Goal: Information Seeking & Learning: Learn about a topic

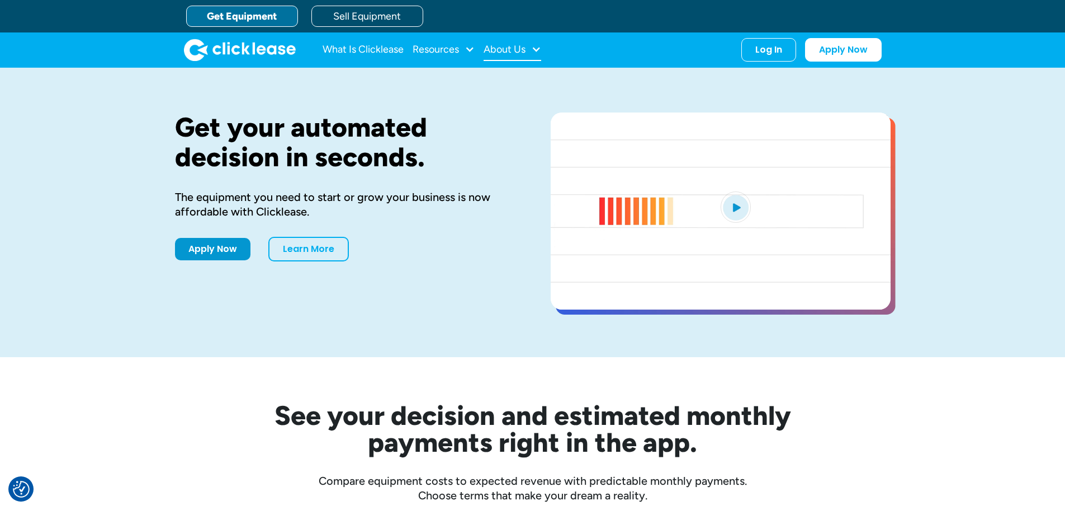
click at [507, 49] on div "About Us" at bounding box center [505, 49] width 42 height 0
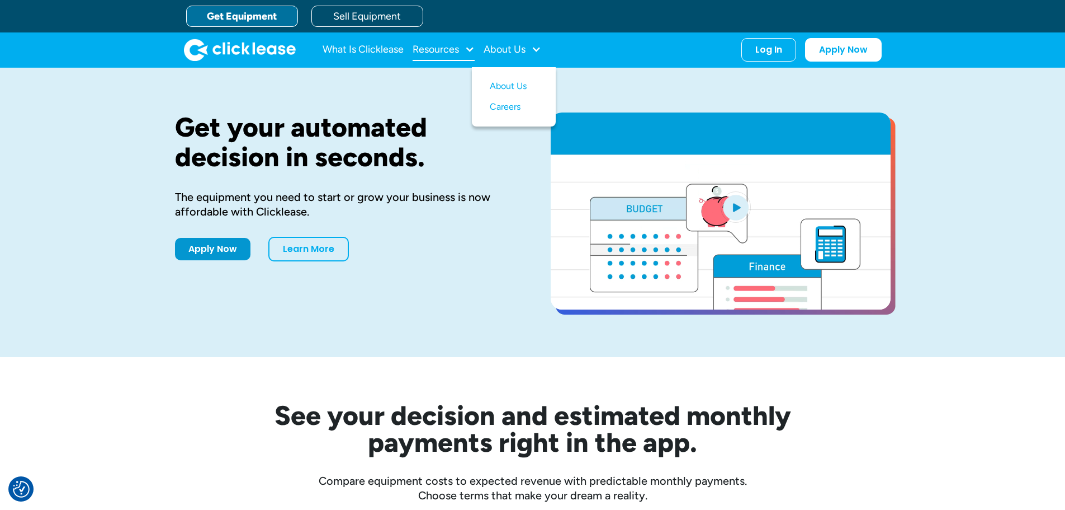
click at [441, 49] on div "Resources" at bounding box center [436, 49] width 46 height 0
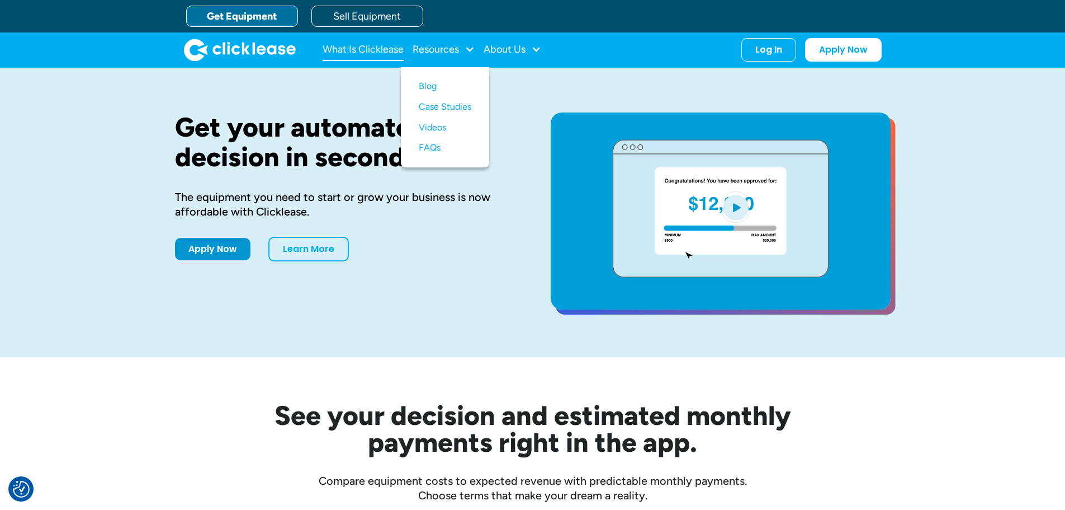
click at [355, 45] on link "What Is Clicklease" at bounding box center [363, 50] width 81 height 22
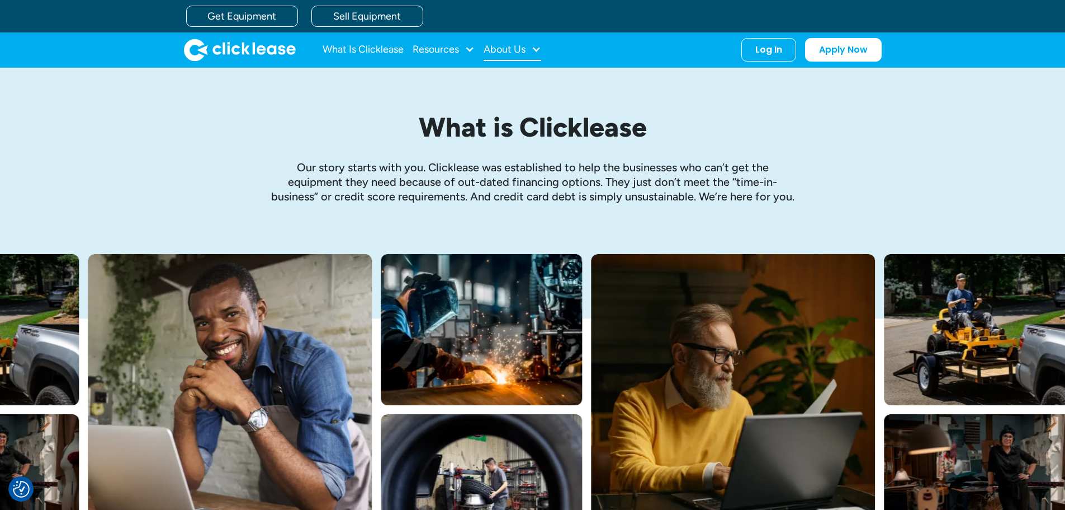
click at [519, 49] on div "About Us" at bounding box center [505, 49] width 42 height 0
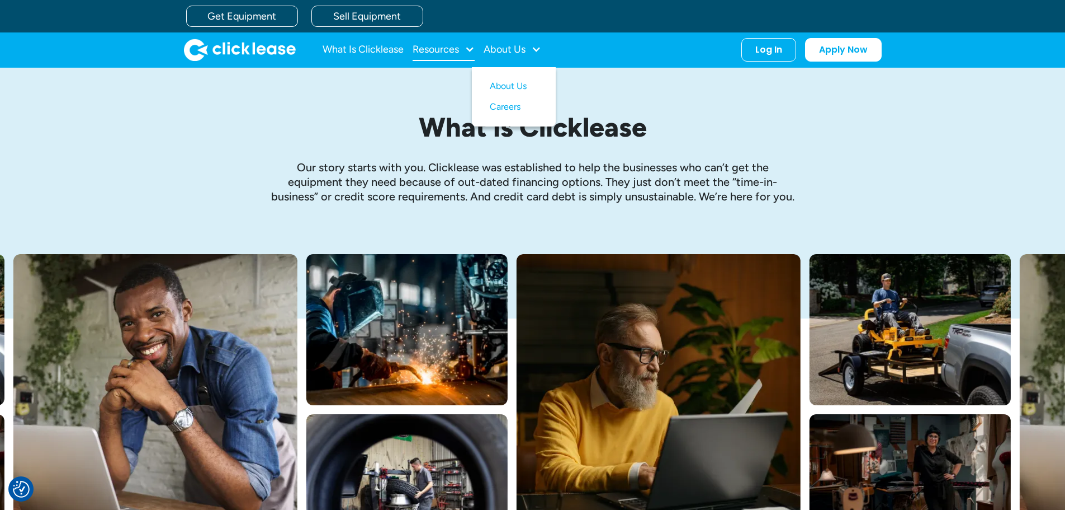
click at [445, 57] on div "Resources" at bounding box center [444, 50] width 62 height 22
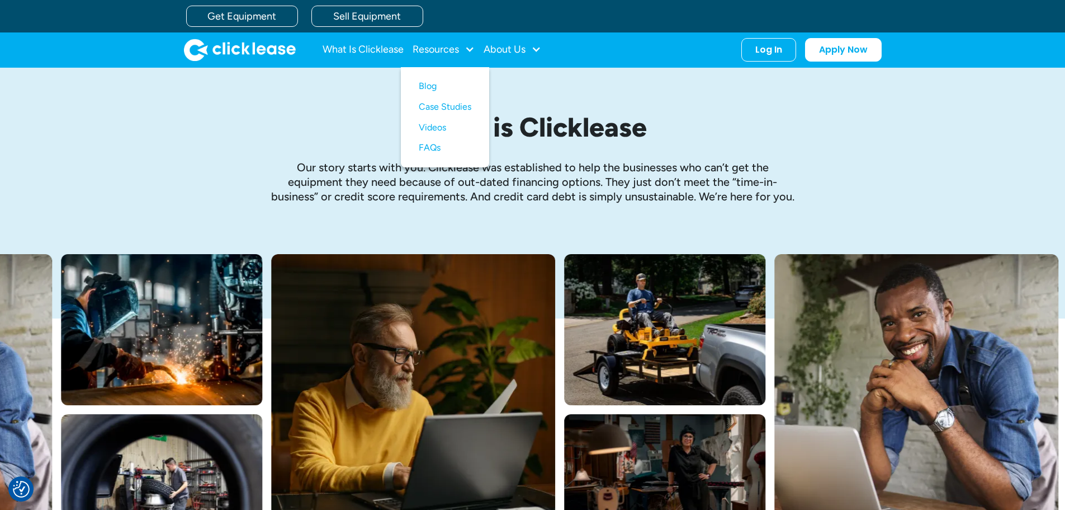
click at [237, 45] on img "home" at bounding box center [240, 50] width 112 height 22
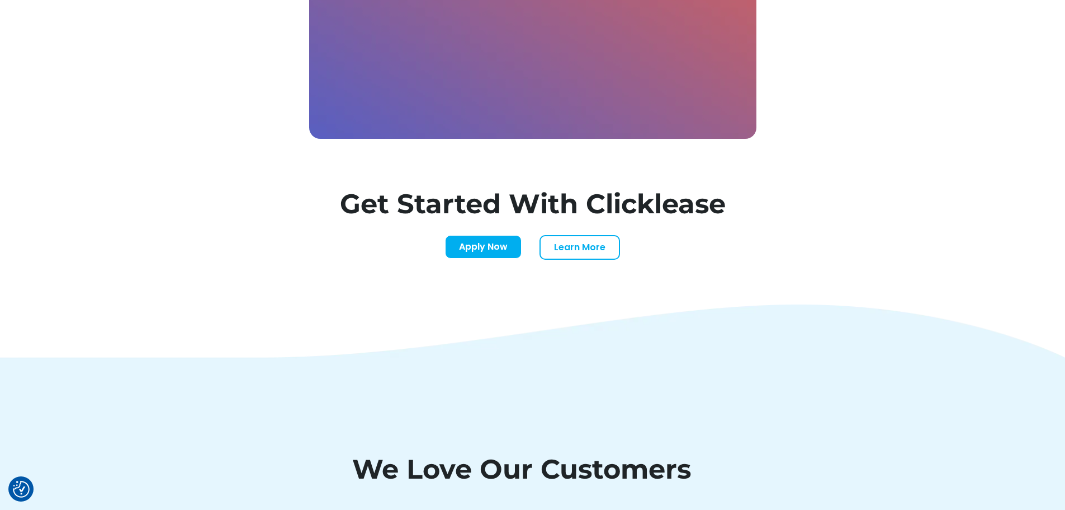
scroll to position [3412, 0]
